Goal: Task Accomplishment & Management: Use online tool/utility

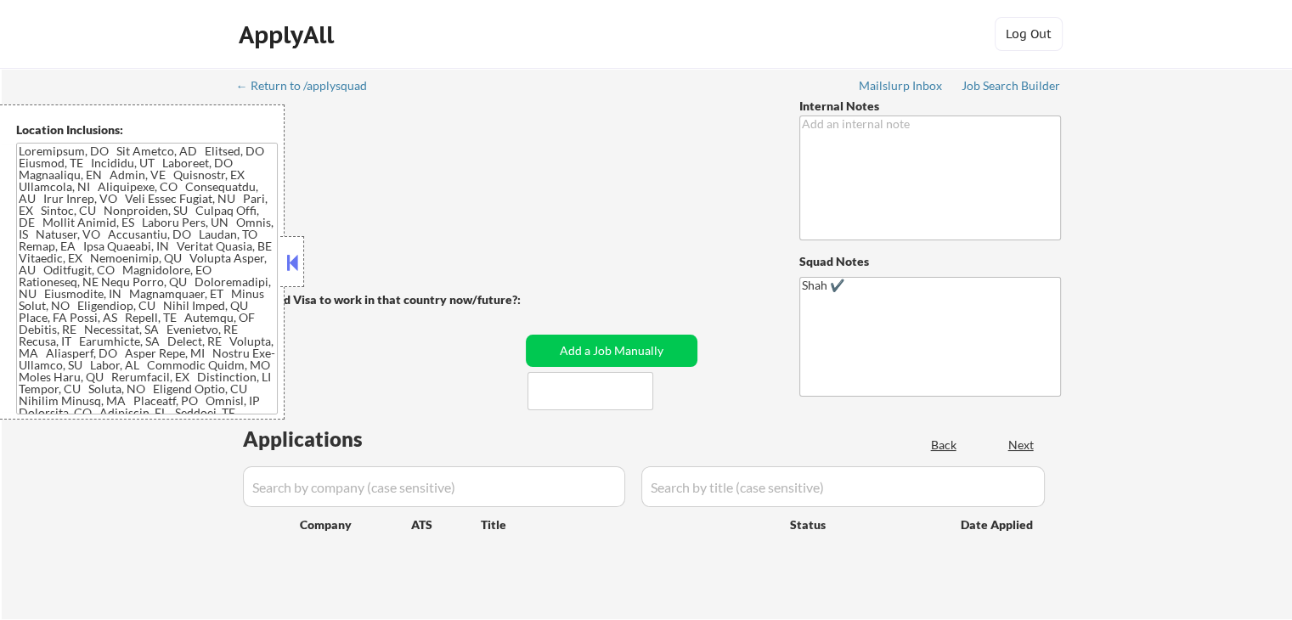
click at [289, 267] on button at bounding box center [292, 262] width 19 height 25
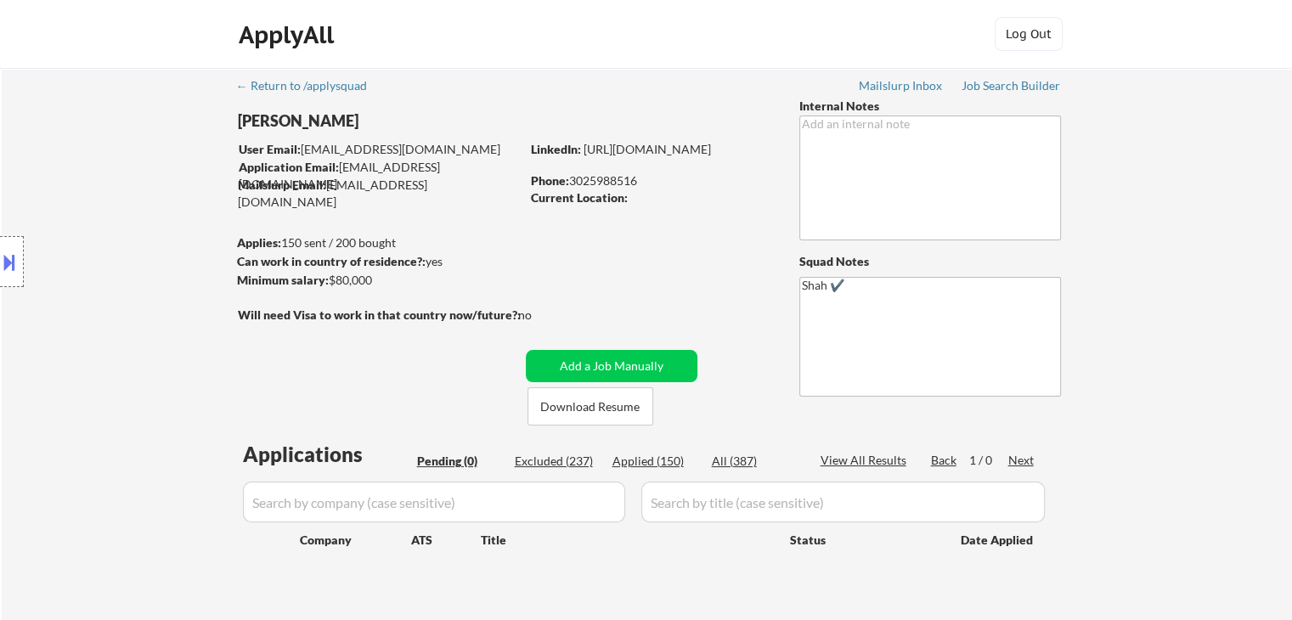
click at [175, 417] on div "Location Inclusions:" at bounding box center [152, 262] width 304 height 315
click at [1005, 85] on div "Job Search Builder" at bounding box center [1011, 86] width 99 height 12
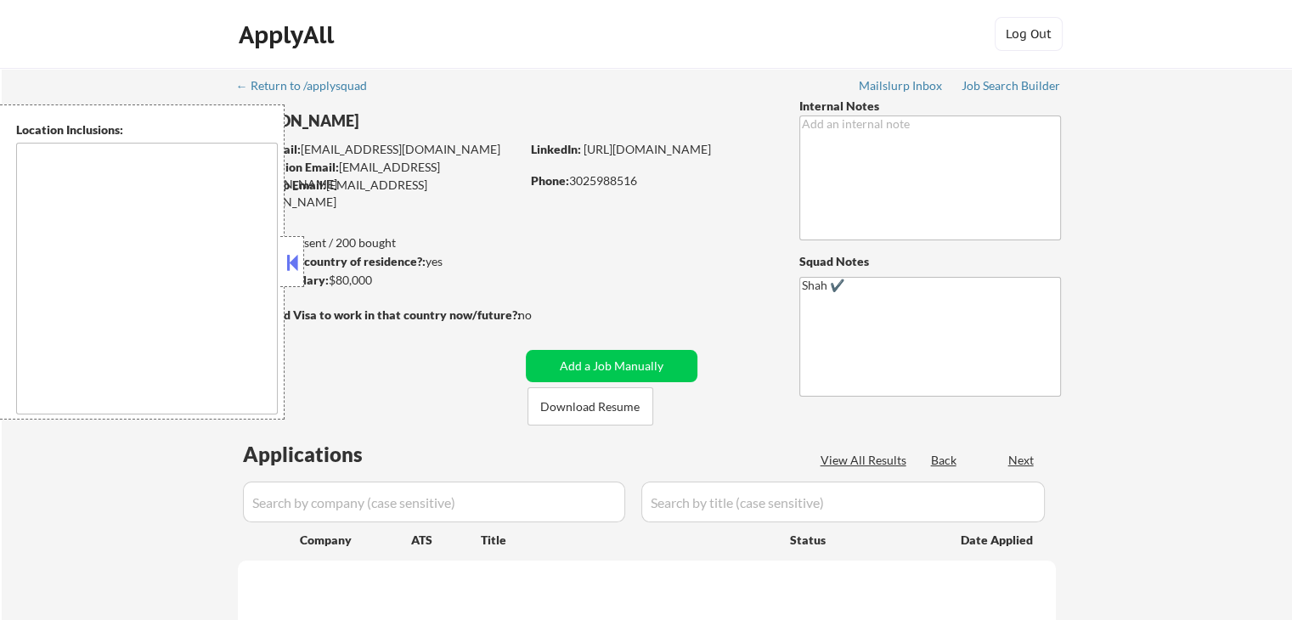
click at [291, 271] on button at bounding box center [292, 262] width 19 height 25
